Goal: Information Seeking & Learning: Find specific page/section

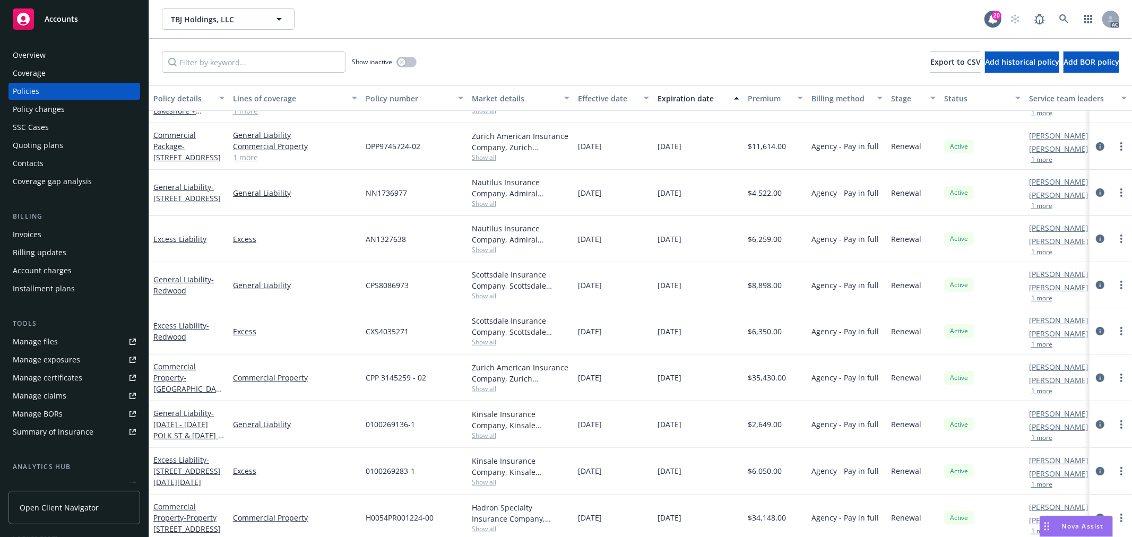
scroll to position [176, 0]
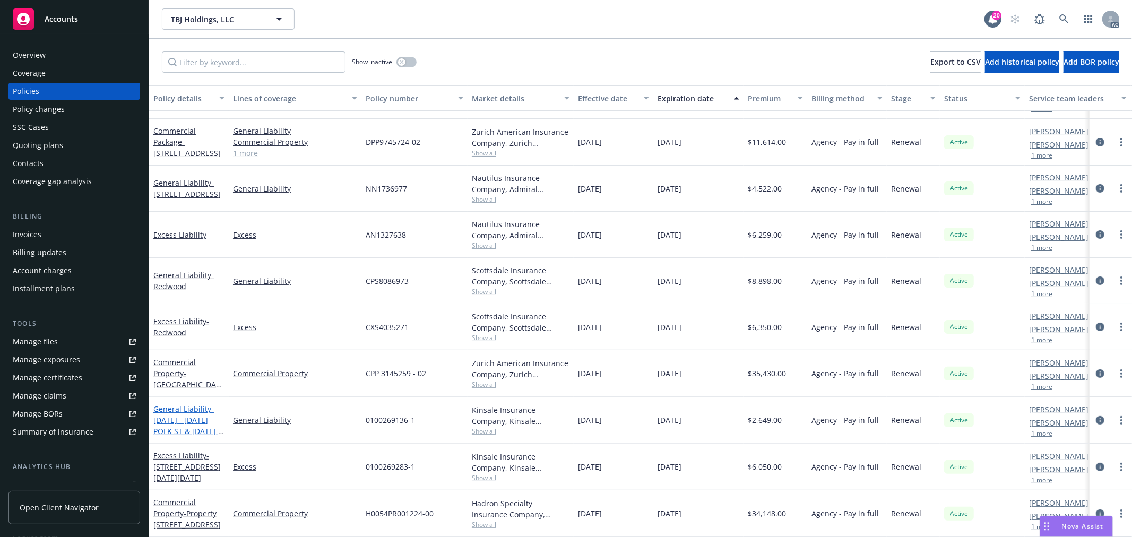
click at [184, 406] on span "- [DATE] - [DATE] POLK ST & [DATE] - [DATE] W 16TH" at bounding box center [188, 426] width 71 height 44
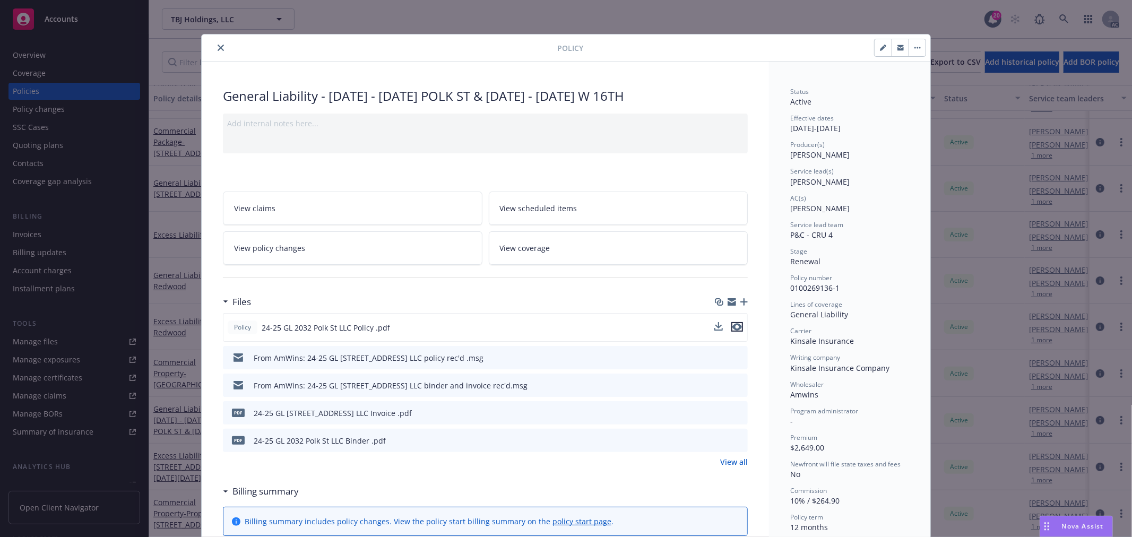
click at [732, 326] on icon "preview file" at bounding box center [737, 326] width 10 height 7
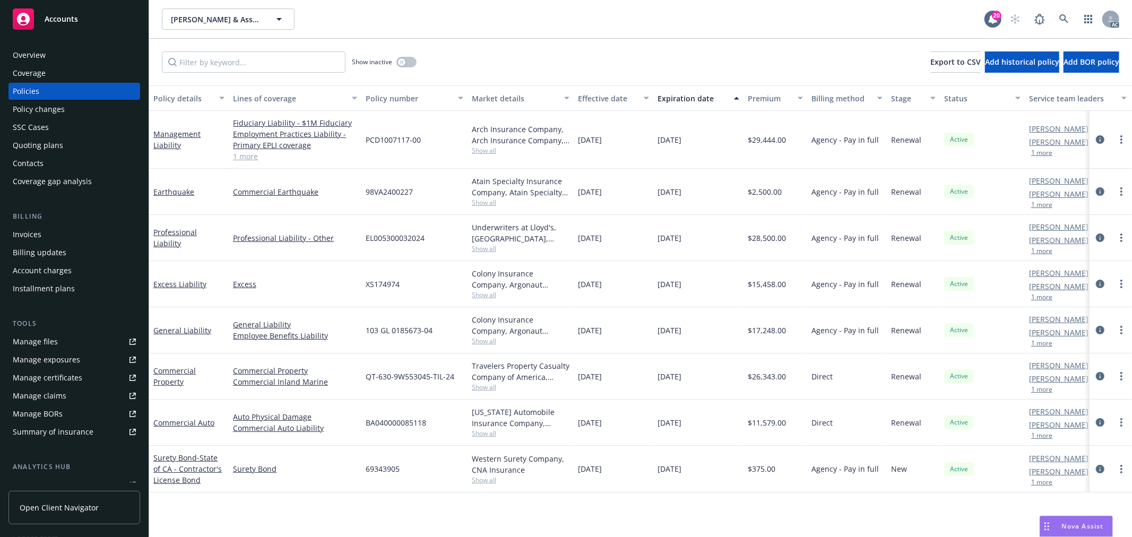
click at [243, 155] on link "1 more" at bounding box center [295, 156] width 124 height 11
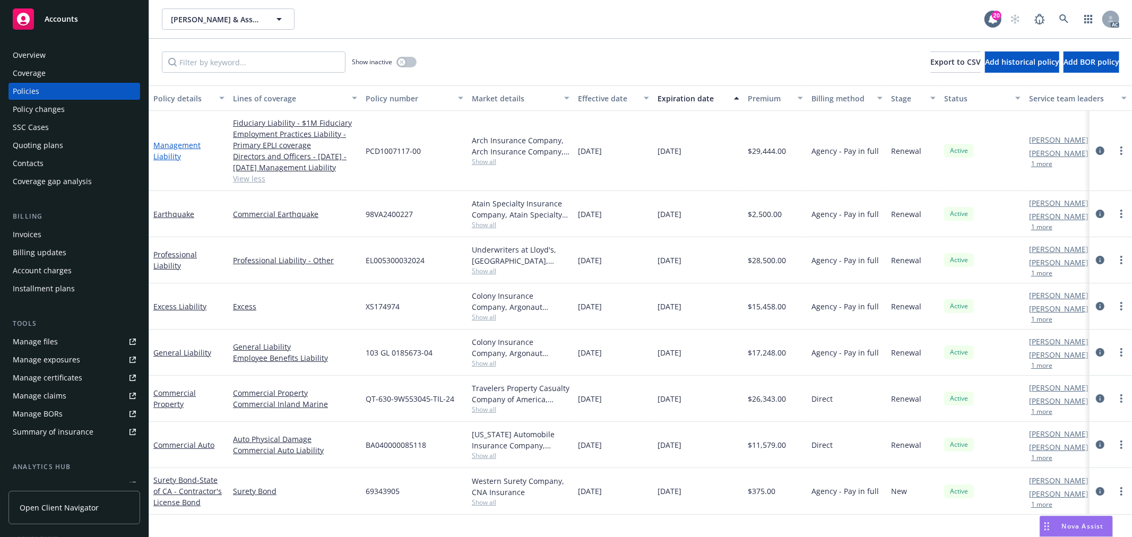
click at [183, 145] on link "Management Liability" at bounding box center [176, 150] width 47 height 21
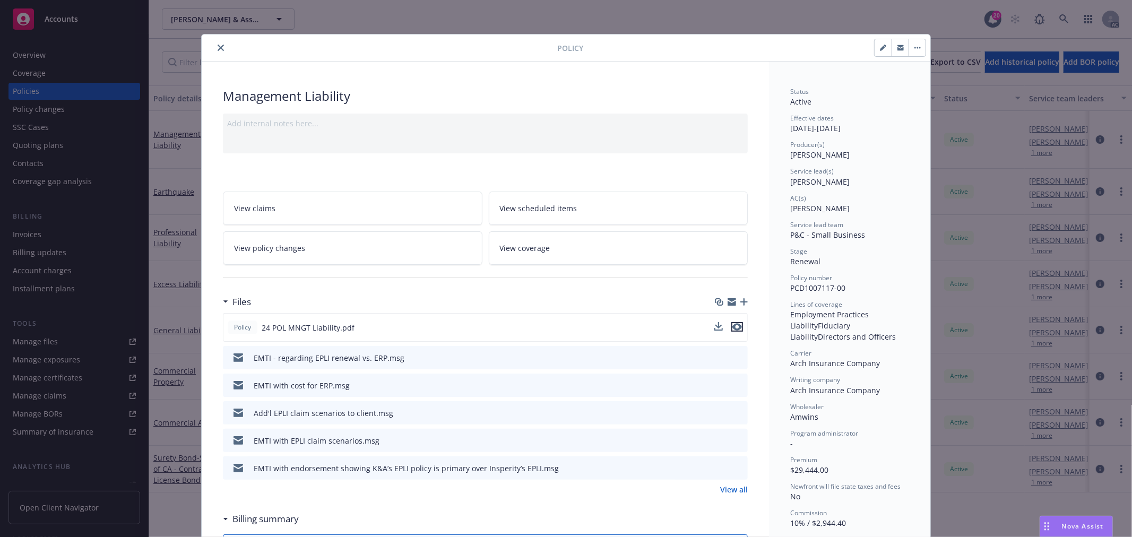
click at [732, 326] on icon "preview file" at bounding box center [737, 326] width 10 height 7
